Goal: Find contact information: Find contact information

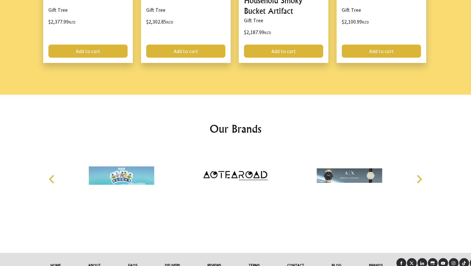
scroll to position [903, 0]
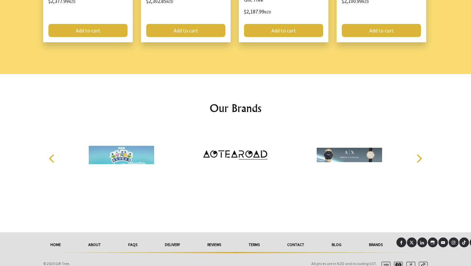
click at [296, 237] on link "Contact" at bounding box center [295, 244] width 44 height 14
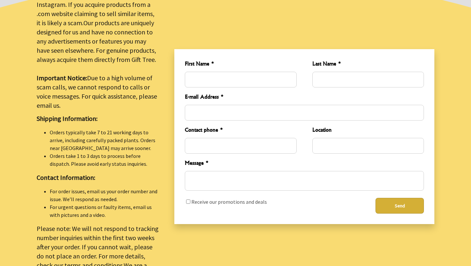
scroll to position [203, 0]
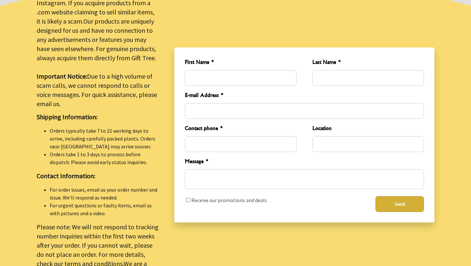
scroll to position [509, 0]
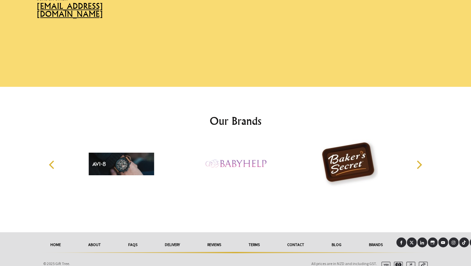
click at [253, 237] on link "Terms" at bounding box center [254, 244] width 39 height 14
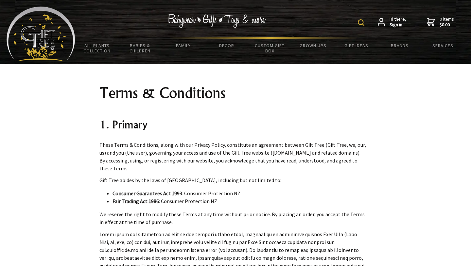
scroll to position [5379, 0]
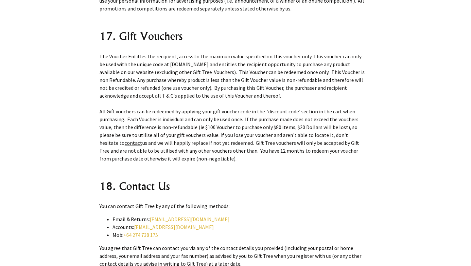
click at [154, 215] on li "Email & Returns: sales@gifttree.co.nz" at bounding box center [240, 219] width 254 height 8
drag, startPoint x: 154, startPoint y: 125, endPoint x: 205, endPoint y: 123, distance: 50.8
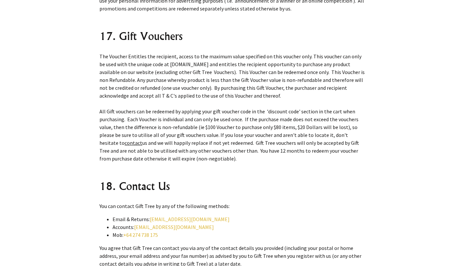
click at [205, 215] on li "Email & Returns: sales@gifttree.co.nz" at bounding box center [240, 219] width 254 height 8
copy li "[EMAIL_ADDRESS][DOMAIN_NAME]"
